Goal: Information Seeking & Learning: Compare options

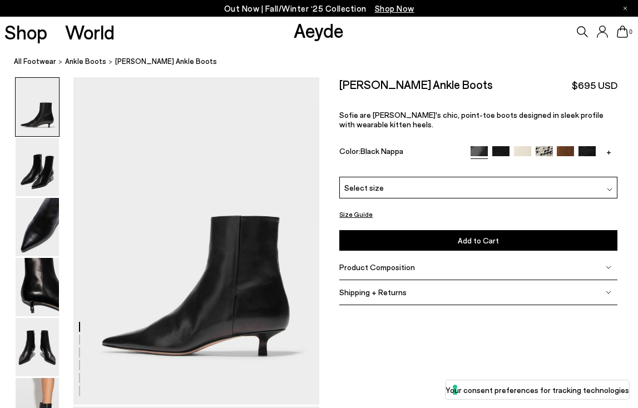
click at [499, 149] on img at bounding box center [500, 154] width 17 height 17
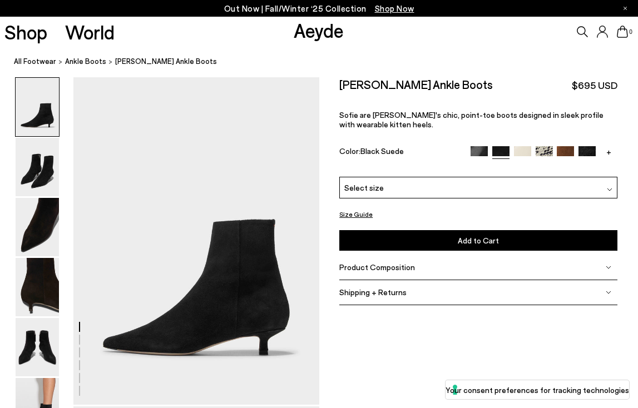
click at [588, 151] on img at bounding box center [586, 154] width 17 height 17
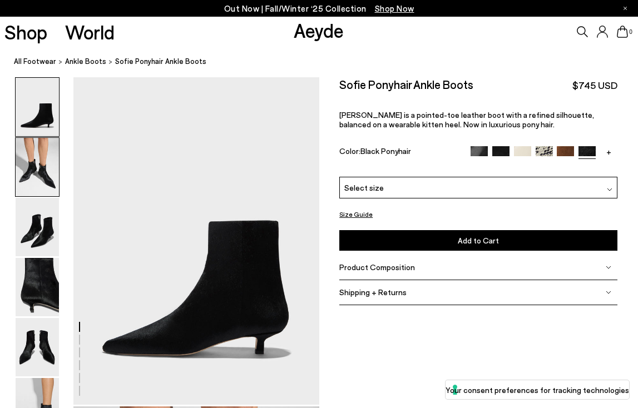
click at [36, 170] on img at bounding box center [37, 167] width 43 height 58
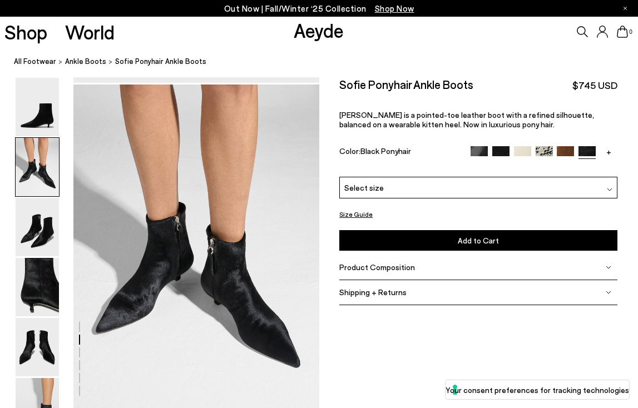
scroll to position [330, 0]
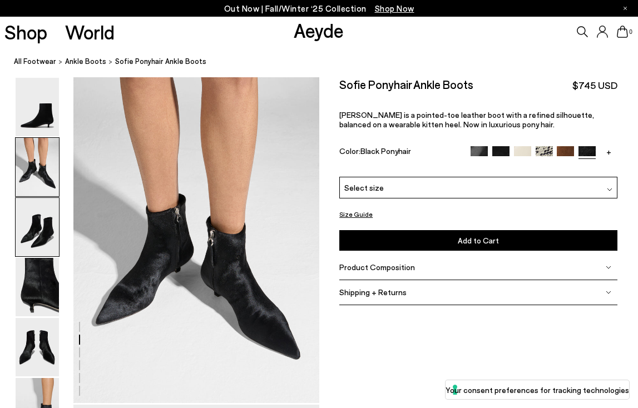
click at [43, 221] on img at bounding box center [37, 227] width 43 height 58
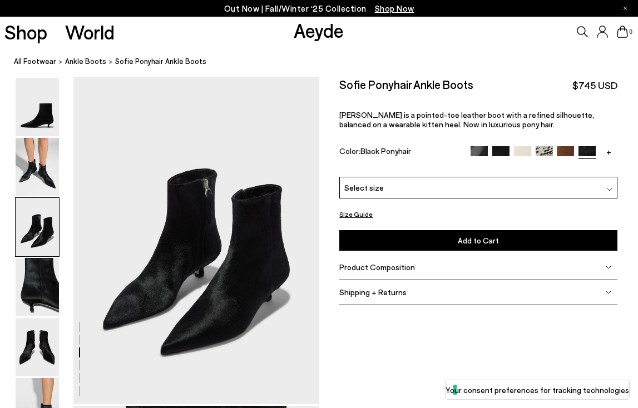
scroll to position [659, 0]
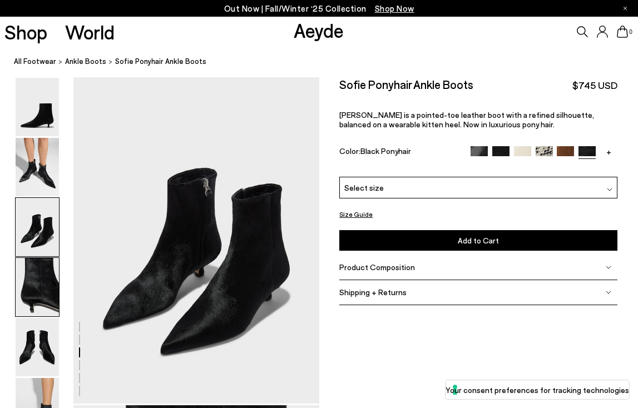
click at [39, 266] on img at bounding box center [37, 287] width 43 height 58
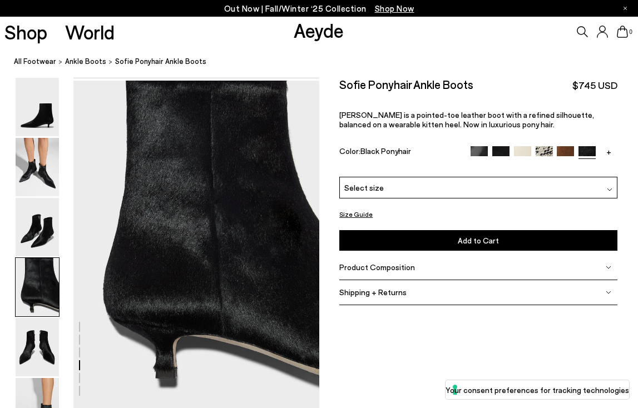
scroll to position [988, 0]
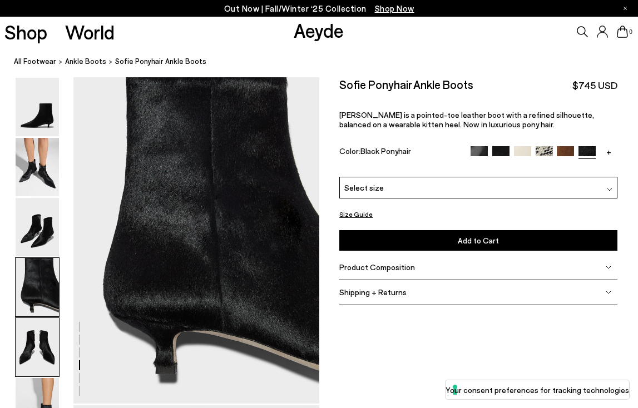
click at [36, 340] on img at bounding box center [37, 347] width 43 height 58
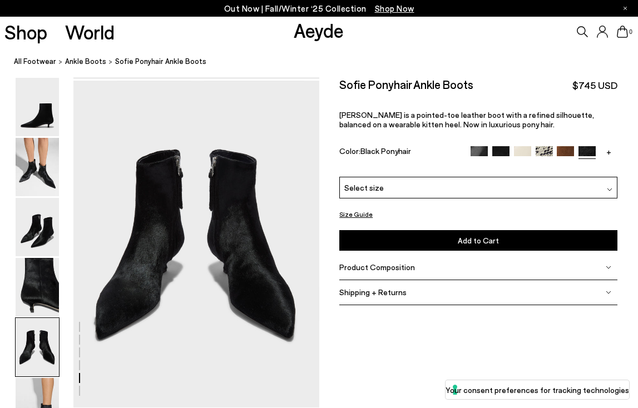
scroll to position [1318, 0]
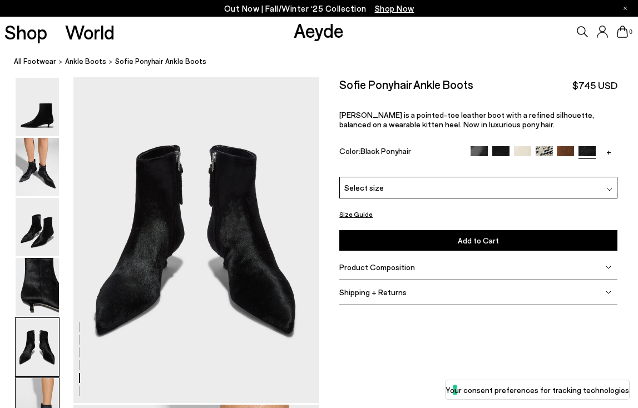
click at [35, 390] on img at bounding box center [37, 407] width 43 height 58
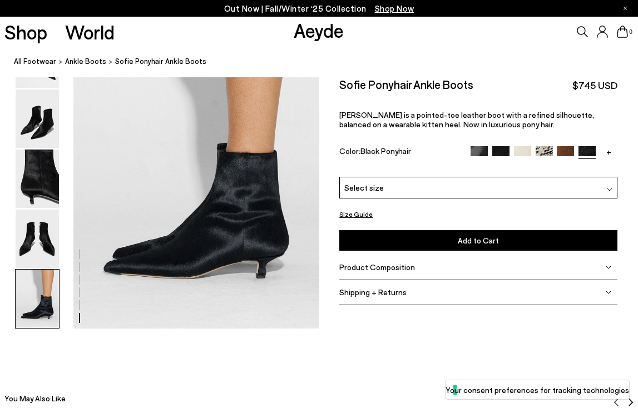
scroll to position [1723, 0]
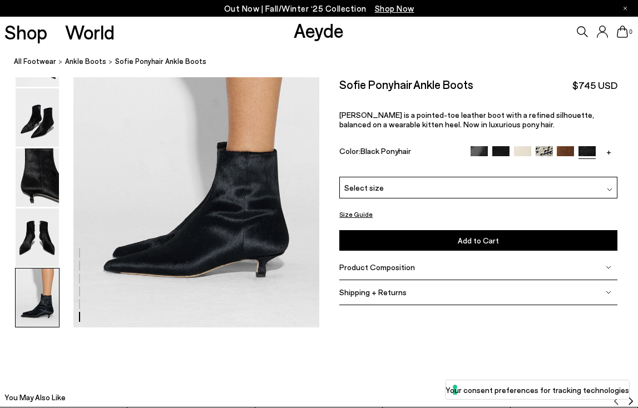
click at [475, 150] on img at bounding box center [479, 154] width 17 height 17
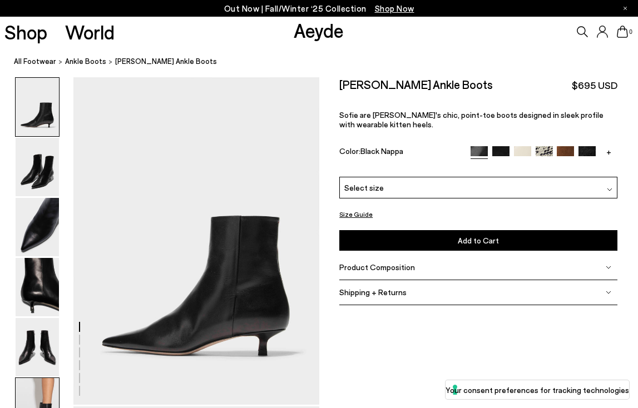
click at [41, 399] on img at bounding box center [37, 407] width 43 height 58
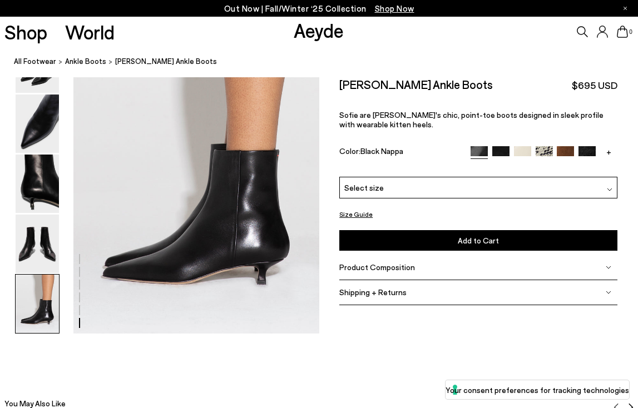
scroll to position [1723, 0]
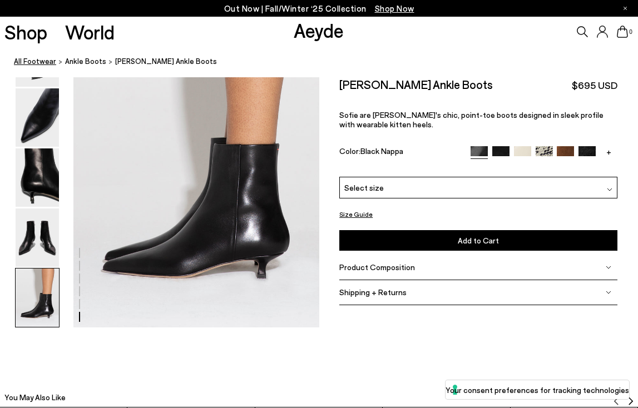
click at [41, 61] on link "All Footwear" at bounding box center [35, 62] width 42 height 12
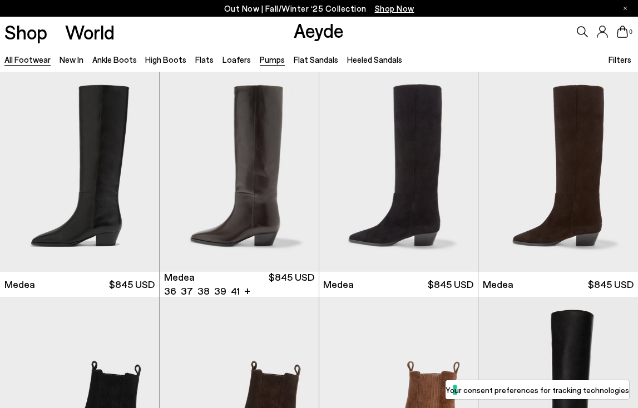
click at [261, 60] on link "Pumps" at bounding box center [272, 60] width 25 height 10
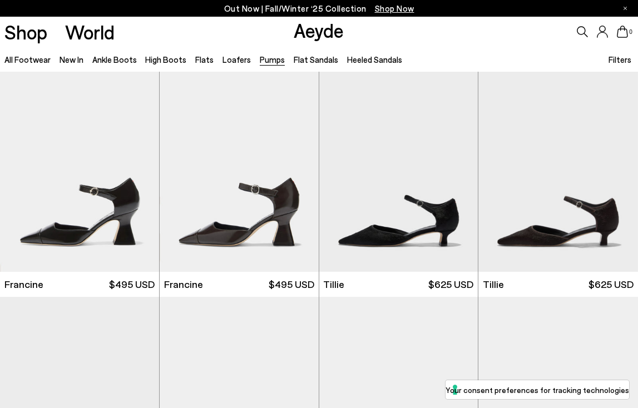
click at [619, 59] on span "Filters" at bounding box center [620, 60] width 23 height 10
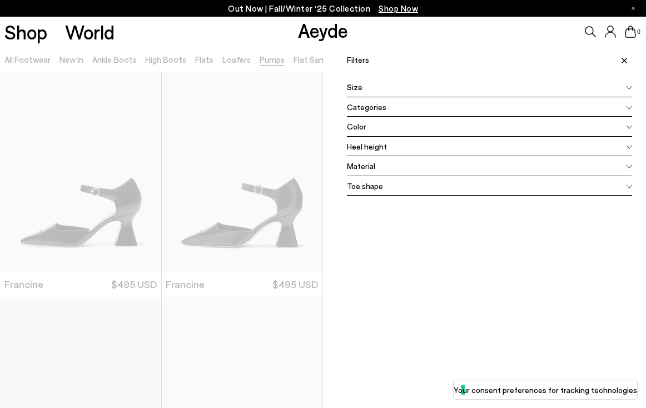
click at [602, 142] on div "Heel height" at bounding box center [489, 147] width 285 height 20
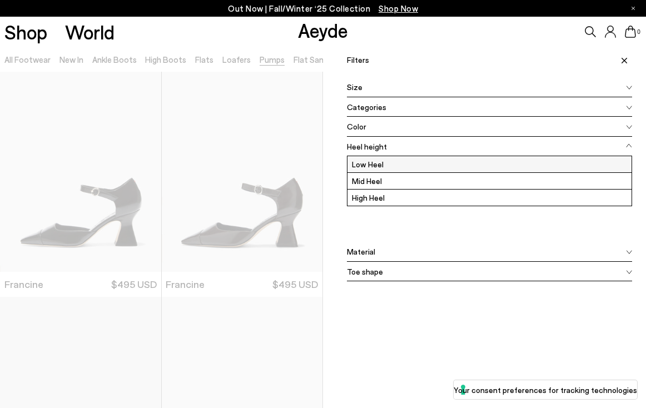
click at [513, 165] on label "Low Heel" at bounding box center [490, 164] width 284 height 16
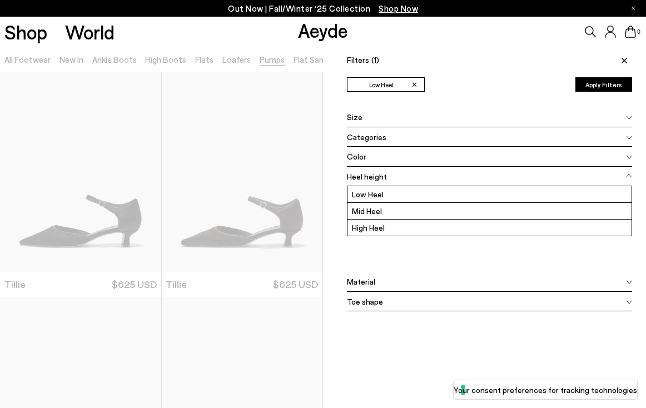
click at [583, 80] on button "Apply Filters" at bounding box center [604, 84] width 57 height 14
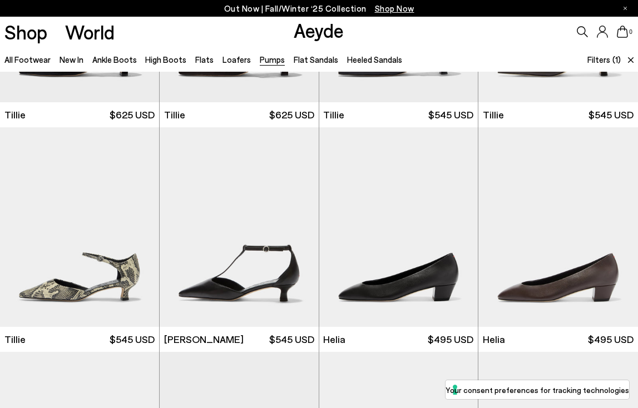
scroll to position [174, 0]
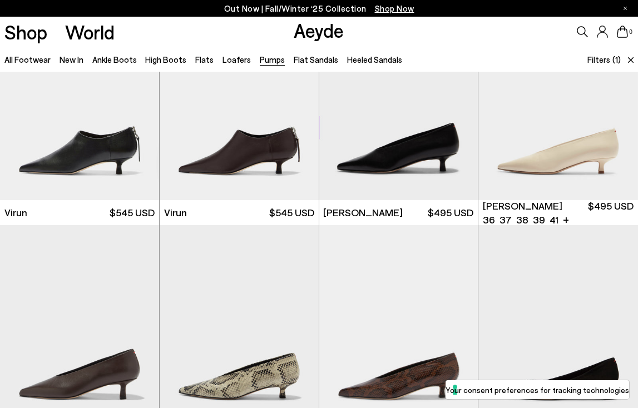
scroll to position [725, 0]
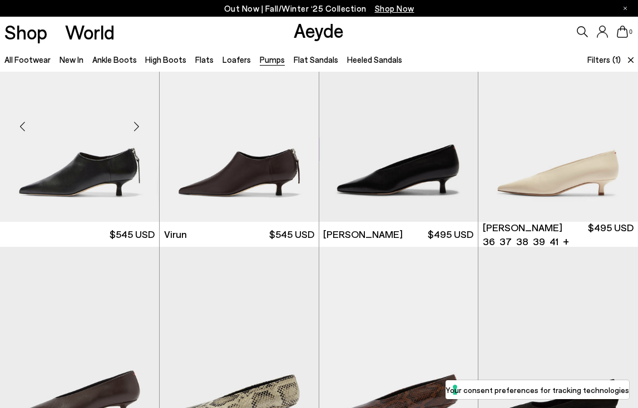
click at [88, 169] on img at bounding box center [79, 122] width 159 height 200
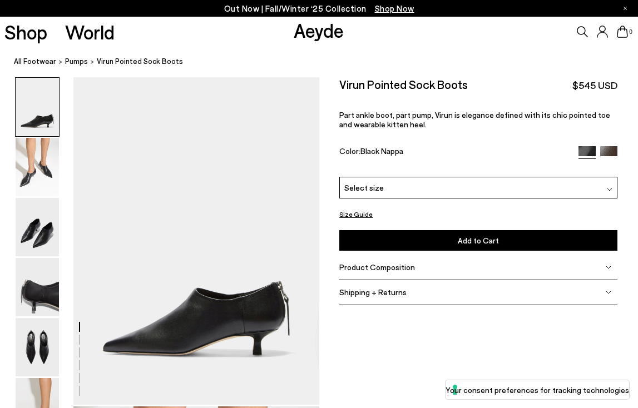
click at [348, 268] on span "Product Composition" at bounding box center [377, 267] width 76 height 9
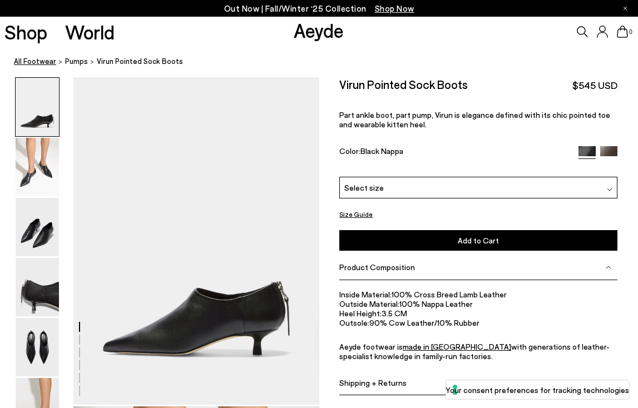
click at [38, 61] on link "All Footwear" at bounding box center [35, 62] width 42 height 12
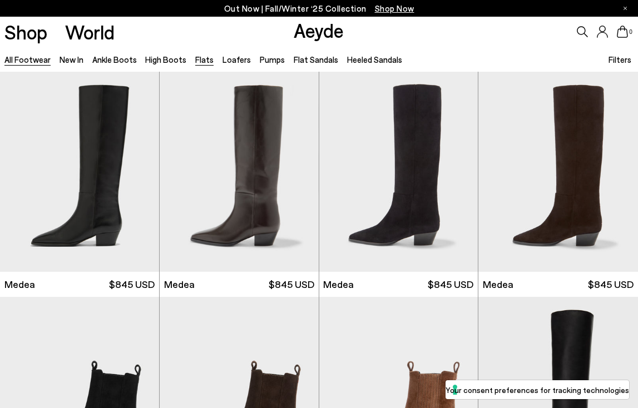
click at [196, 57] on link "Flats" at bounding box center [204, 60] width 18 height 10
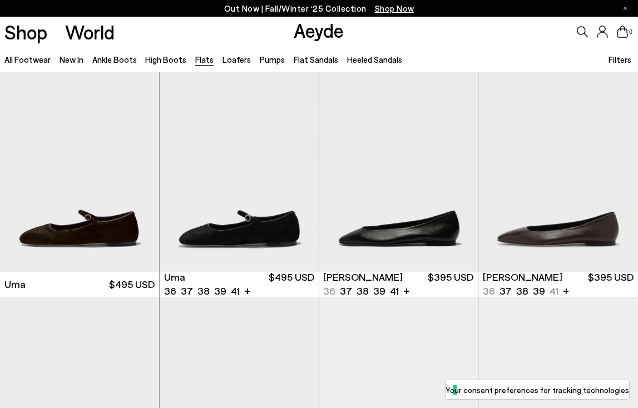
click at [624, 59] on span "Filters" at bounding box center [620, 60] width 23 height 10
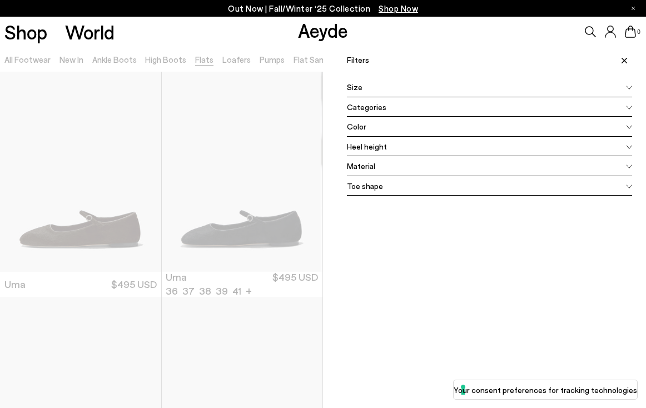
click at [626, 104] on span at bounding box center [629, 107] width 6 height 13
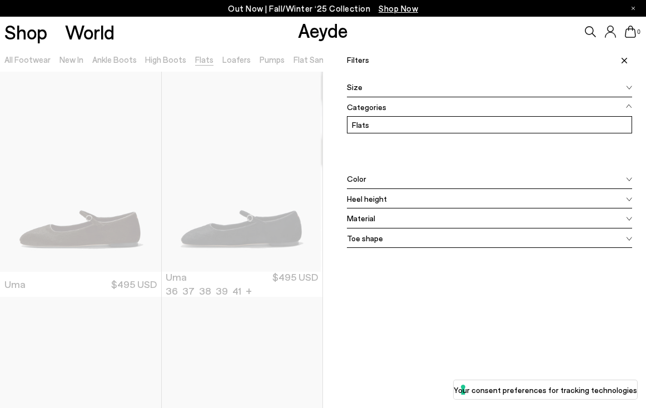
click at [626, 178] on icon at bounding box center [629, 179] width 6 height 4
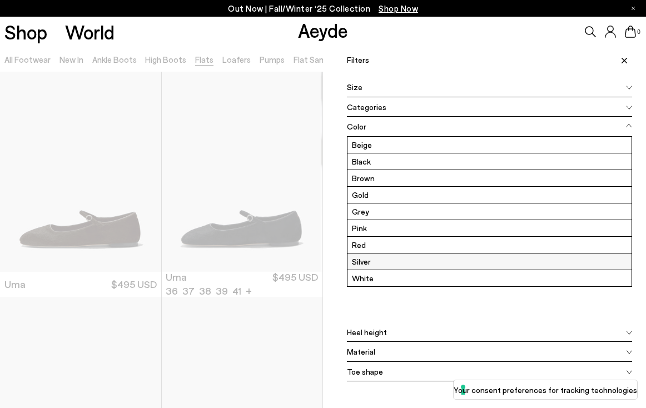
click at [441, 260] on label "Silver" at bounding box center [490, 262] width 284 height 16
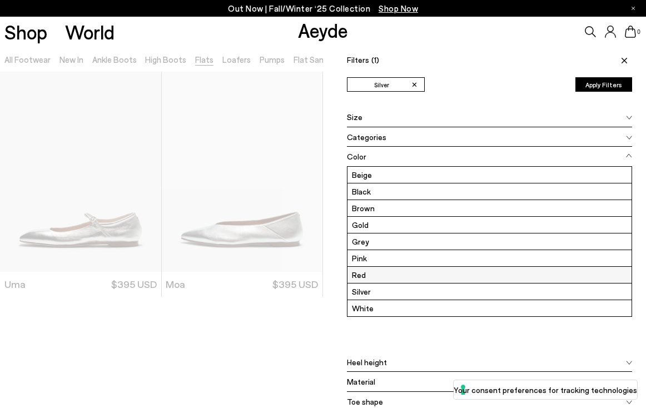
click at [419, 270] on label "Red" at bounding box center [490, 275] width 284 height 16
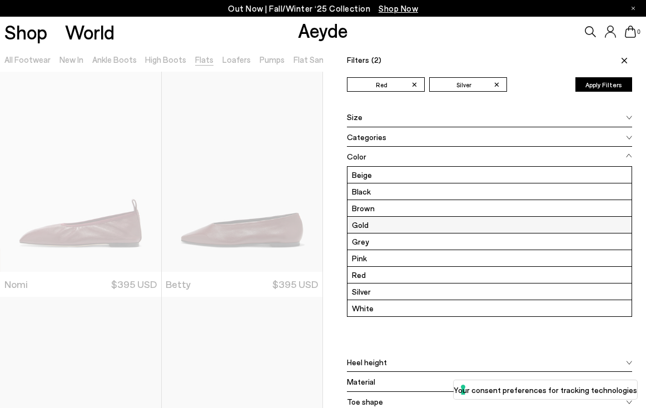
click at [413, 224] on label "Gold" at bounding box center [490, 225] width 284 height 16
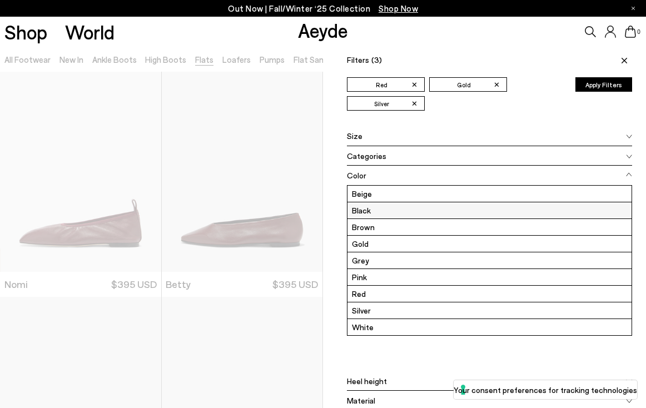
click at [411, 209] on label "Black" at bounding box center [490, 210] width 284 height 16
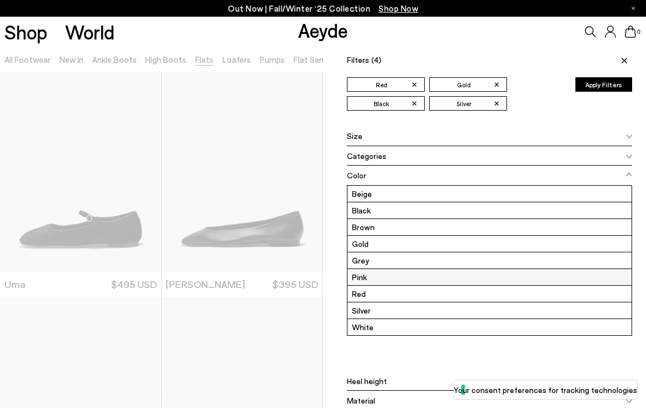
click at [391, 274] on label "Pink" at bounding box center [490, 277] width 284 height 16
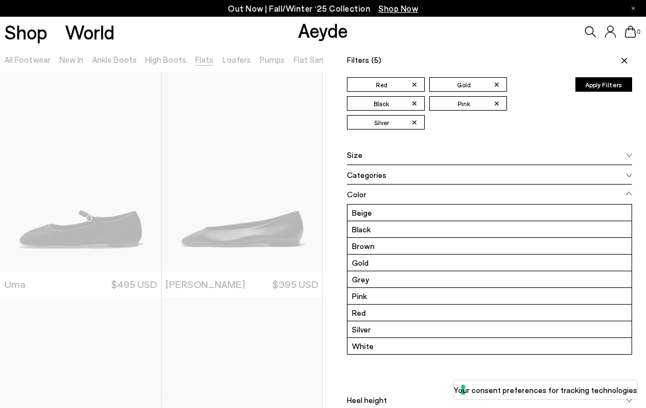
click at [604, 83] on button "Apply Filters" at bounding box center [604, 84] width 57 height 14
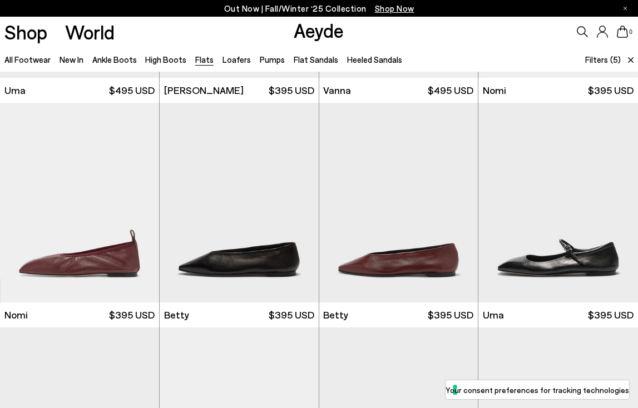
scroll to position [204, 0]
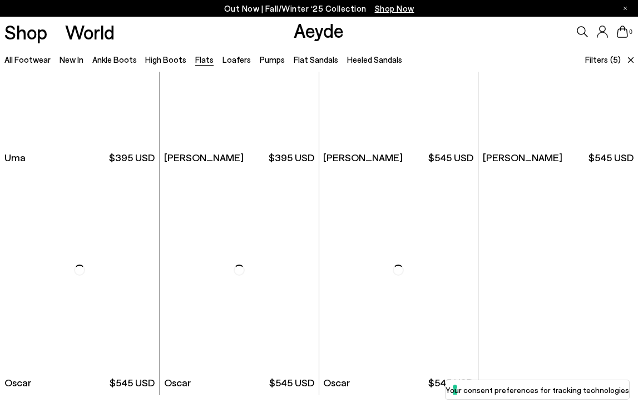
scroll to position [1956, 0]
